Goal: Check status: Check status

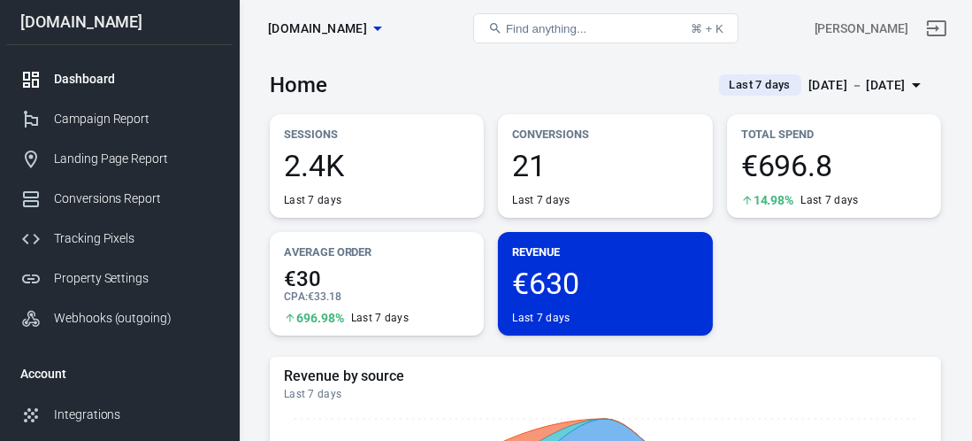
click at [900, 80] on div "[DATE] － [DATE]" at bounding box center [857, 85] width 97 height 22
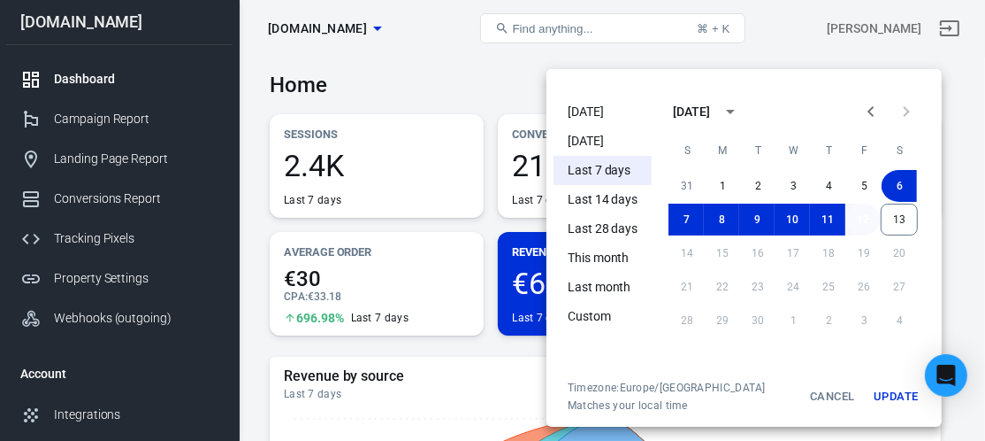
click at [853, 218] on button "12" at bounding box center [863, 219] width 35 height 32
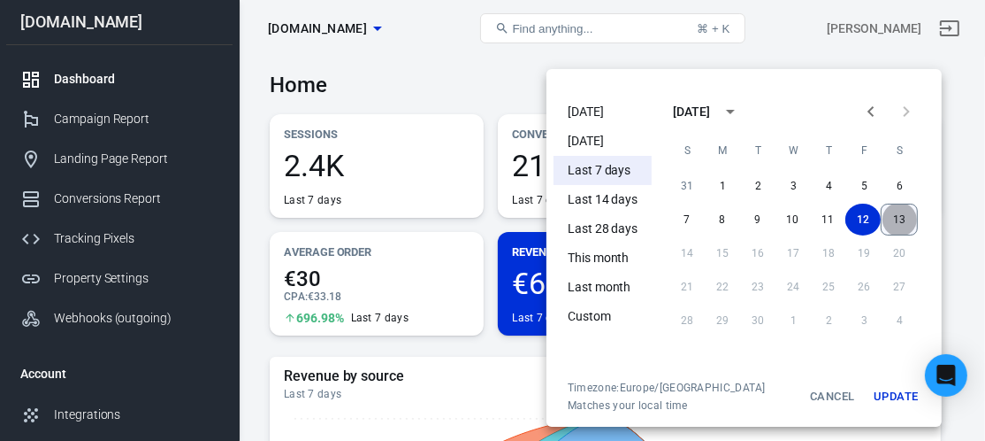
click at [899, 220] on button "13" at bounding box center [899, 219] width 37 height 32
click at [898, 388] on button "Update" at bounding box center [896, 396] width 57 height 32
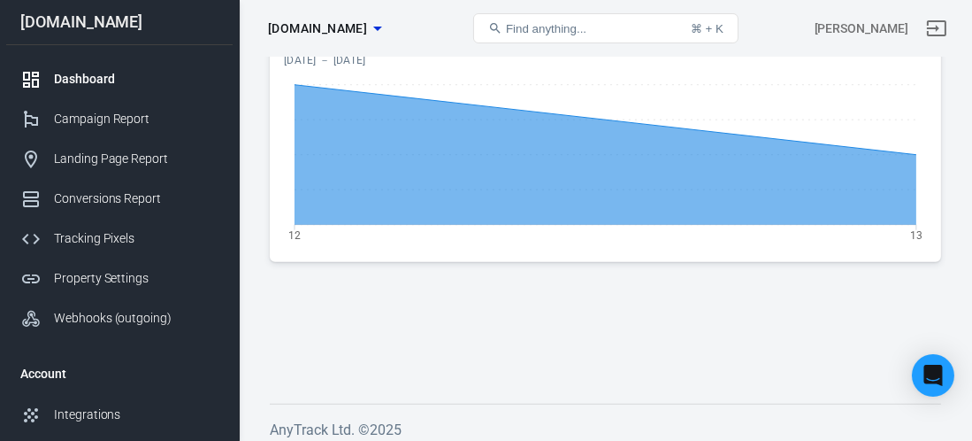
scroll to position [2117, 0]
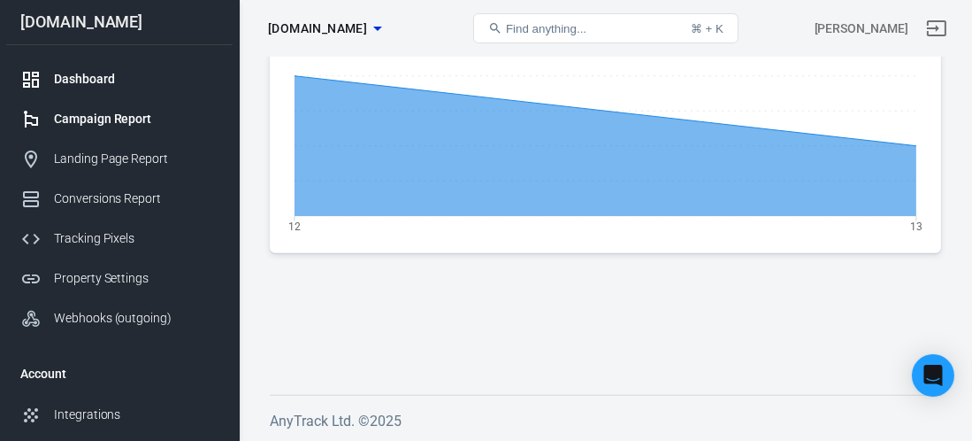
click at [86, 116] on div "Campaign Report" at bounding box center [136, 119] width 165 height 19
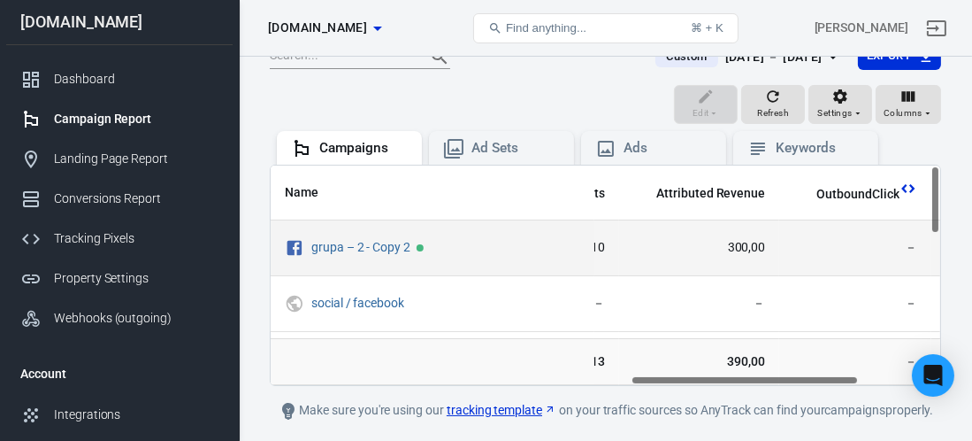
scroll to position [0, 1054]
